Goal: Find specific page/section: Find specific page/section

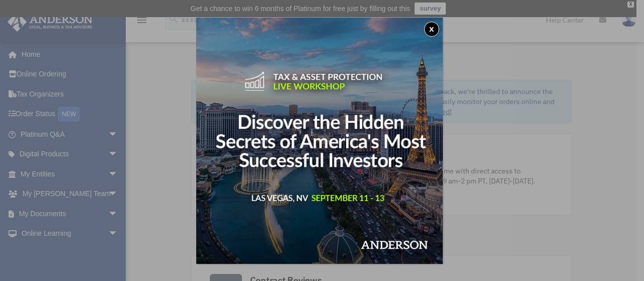
click at [433, 28] on button "x" at bounding box center [431, 29] width 15 height 15
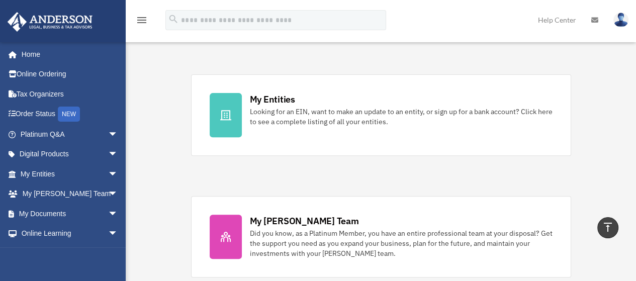
scroll to position [307, 0]
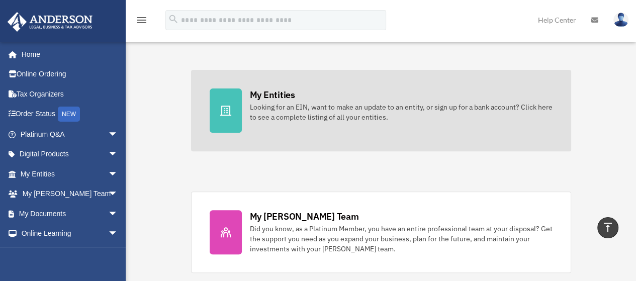
click at [278, 93] on div "My Entities" at bounding box center [272, 95] width 45 height 13
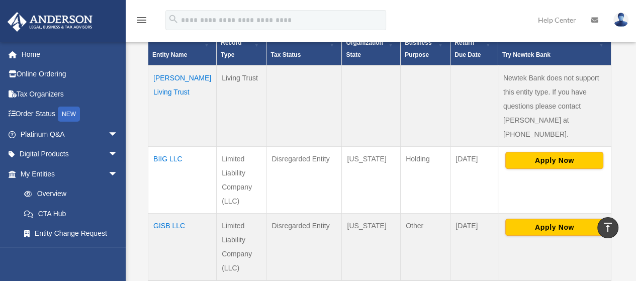
scroll to position [256, 0]
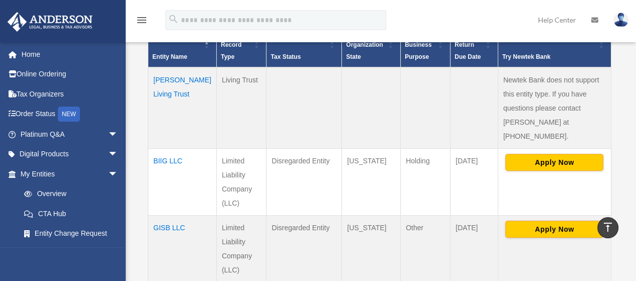
click at [164, 148] on td "BIIG LLC" at bounding box center [182, 181] width 68 height 67
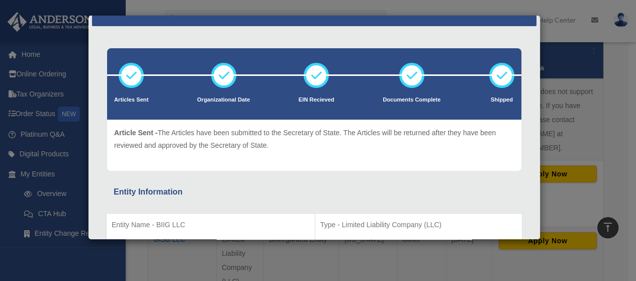
scroll to position [0, 0]
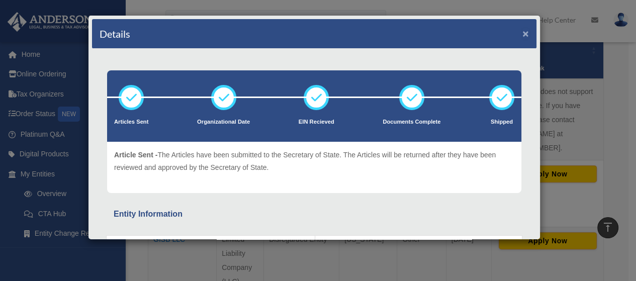
click at [523, 34] on button "×" at bounding box center [526, 33] width 7 height 11
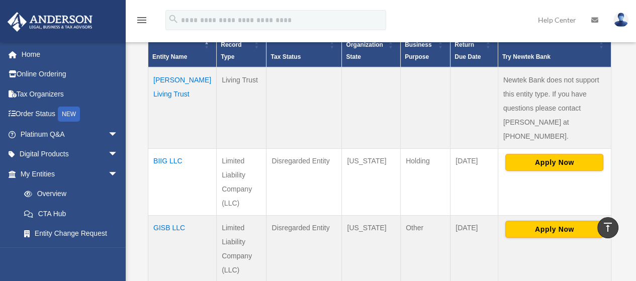
click at [166, 215] on td "GISB LLC" at bounding box center [182, 248] width 68 height 67
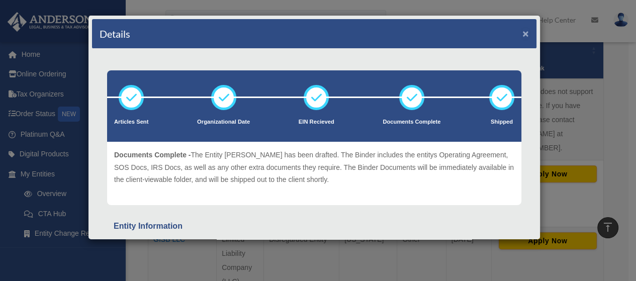
click at [523, 34] on button "×" at bounding box center [526, 33] width 7 height 11
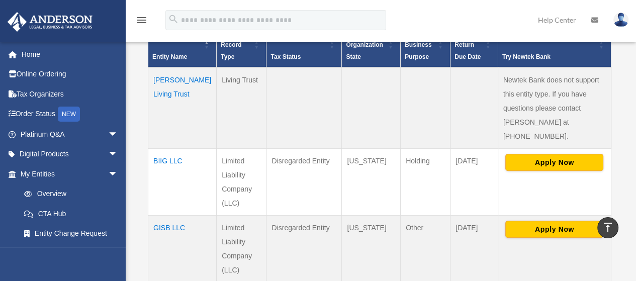
click at [168, 88] on td "[PERSON_NAME] Living Trust" at bounding box center [182, 107] width 68 height 81
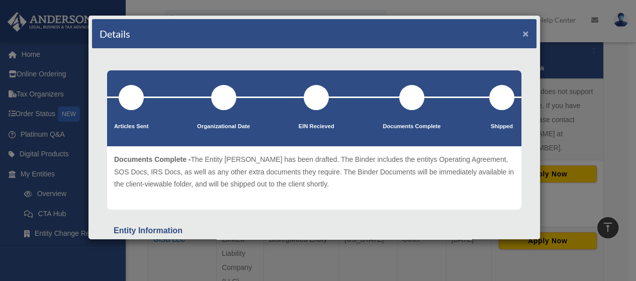
click at [523, 34] on button "×" at bounding box center [526, 33] width 7 height 11
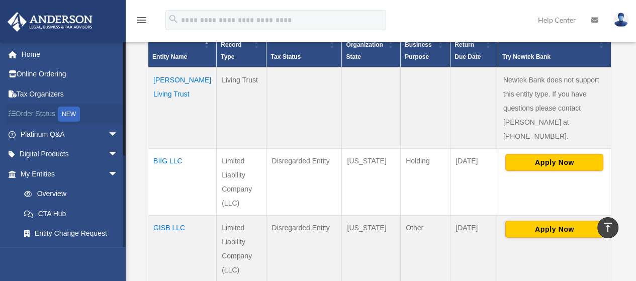
click at [41, 115] on link "Order Status NEW" at bounding box center [70, 114] width 126 height 21
